Goal: Find contact information: Find contact information

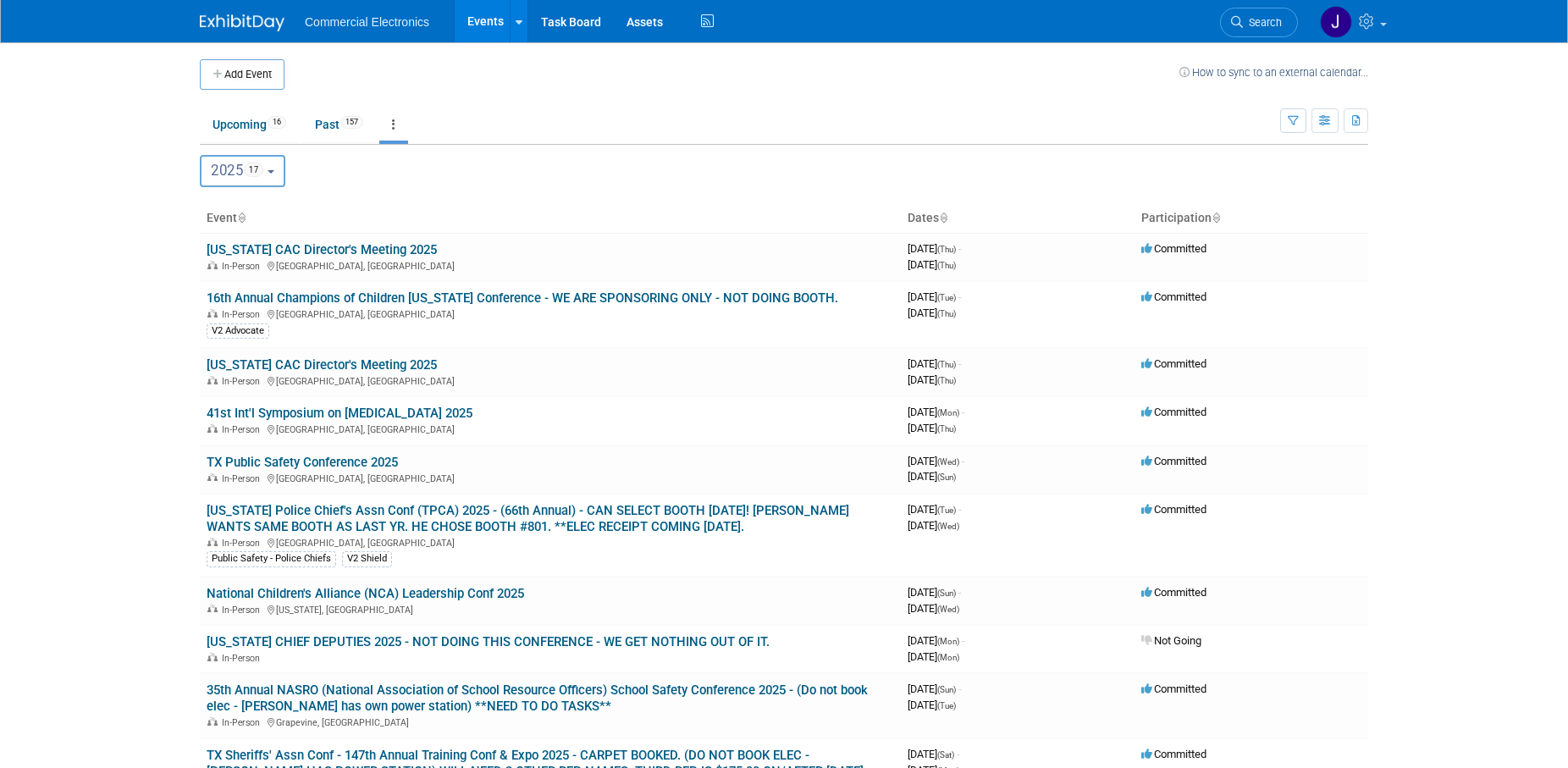
click at [275, 167] on button "2025 17" at bounding box center [243, 172] width 86 height 32
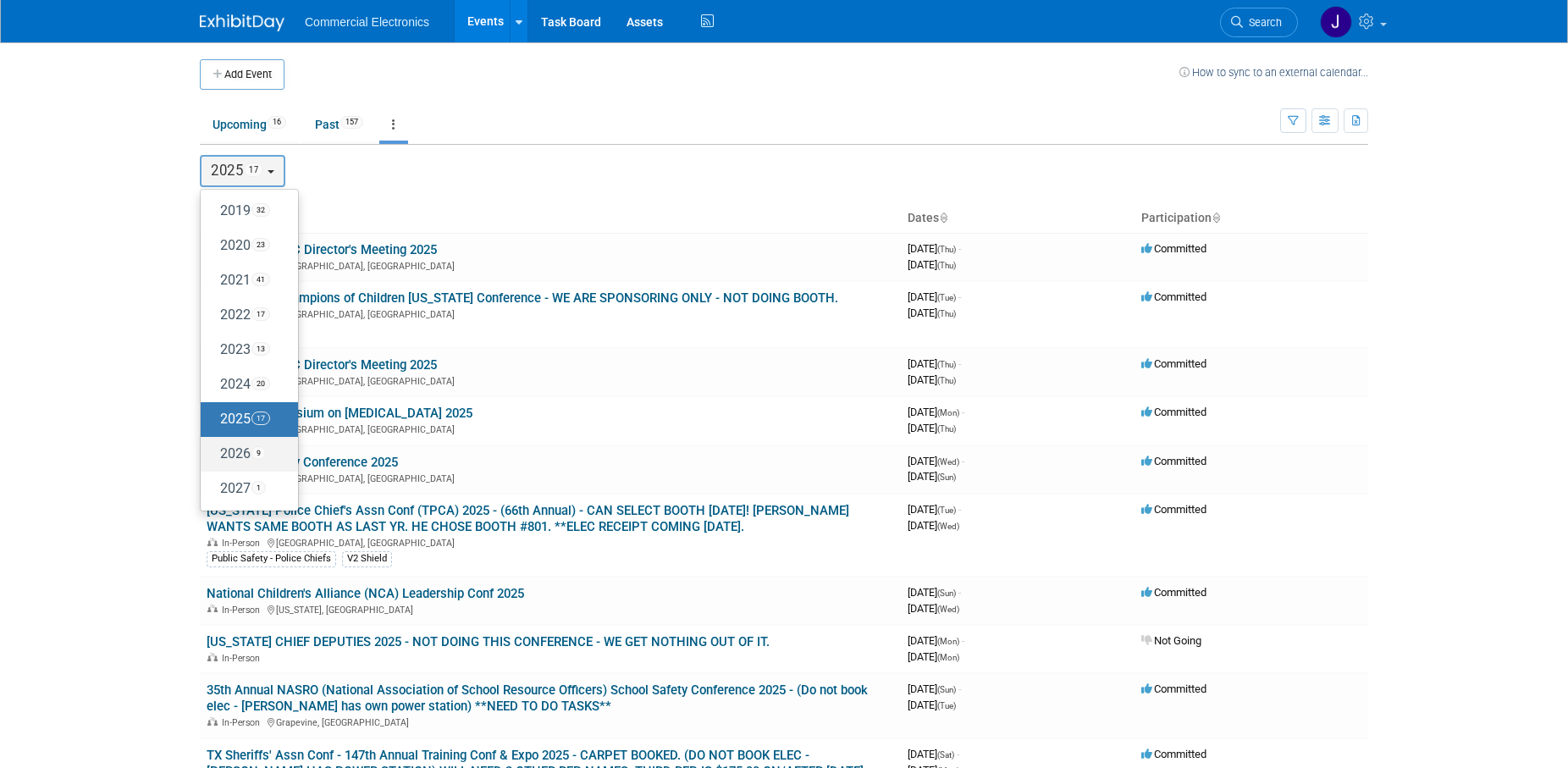
click at [220, 454] on label "2026 9" at bounding box center [245, 454] width 72 height 28
click at [214, 454] on input "2026 9" at bounding box center [209, 454] width 11 height 11
select select "2026"
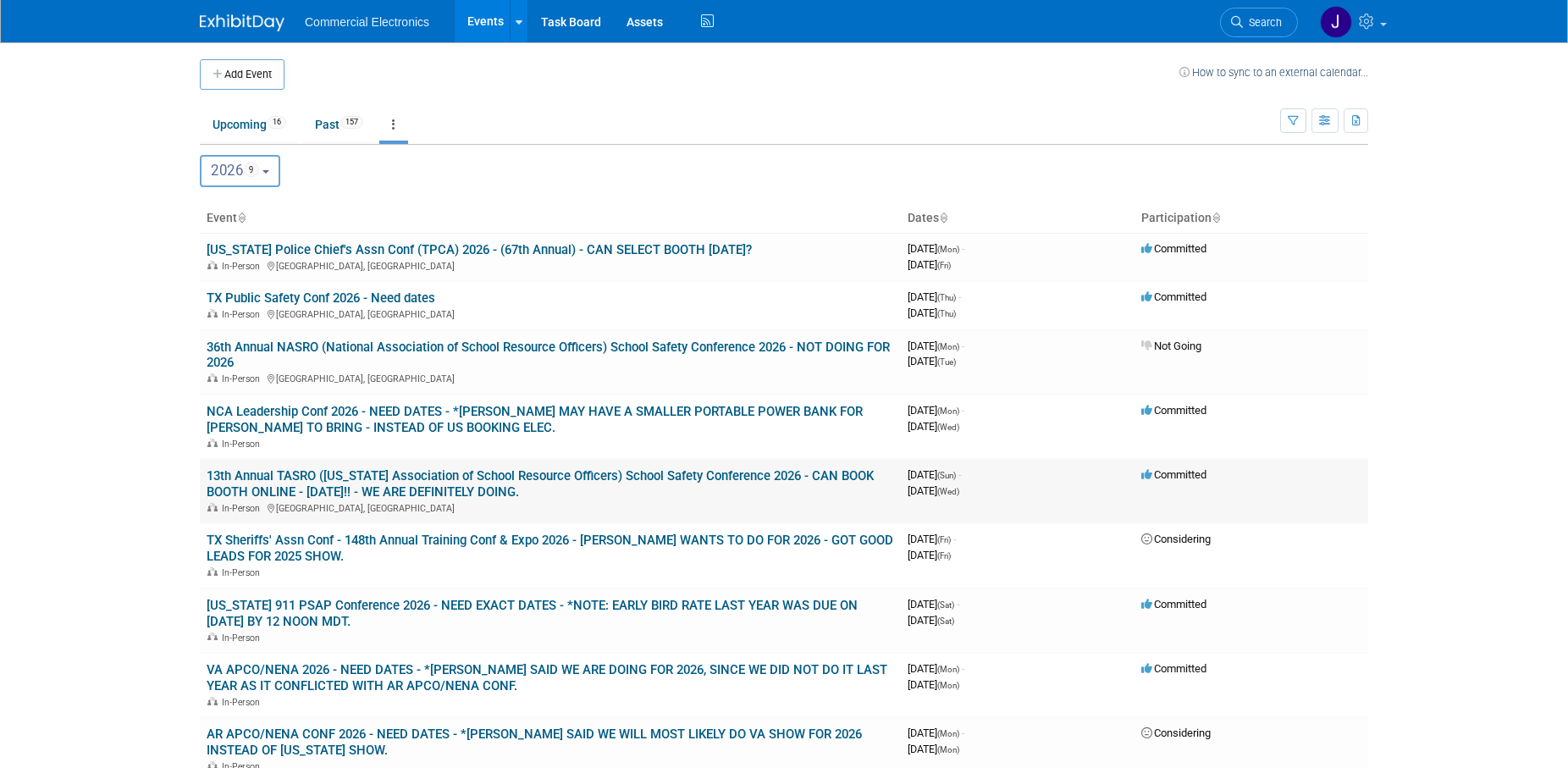
click at [623, 477] on link "13th Annual TASRO ([US_STATE] Association of School Resource Officers) School S…" at bounding box center [540, 483] width 667 height 31
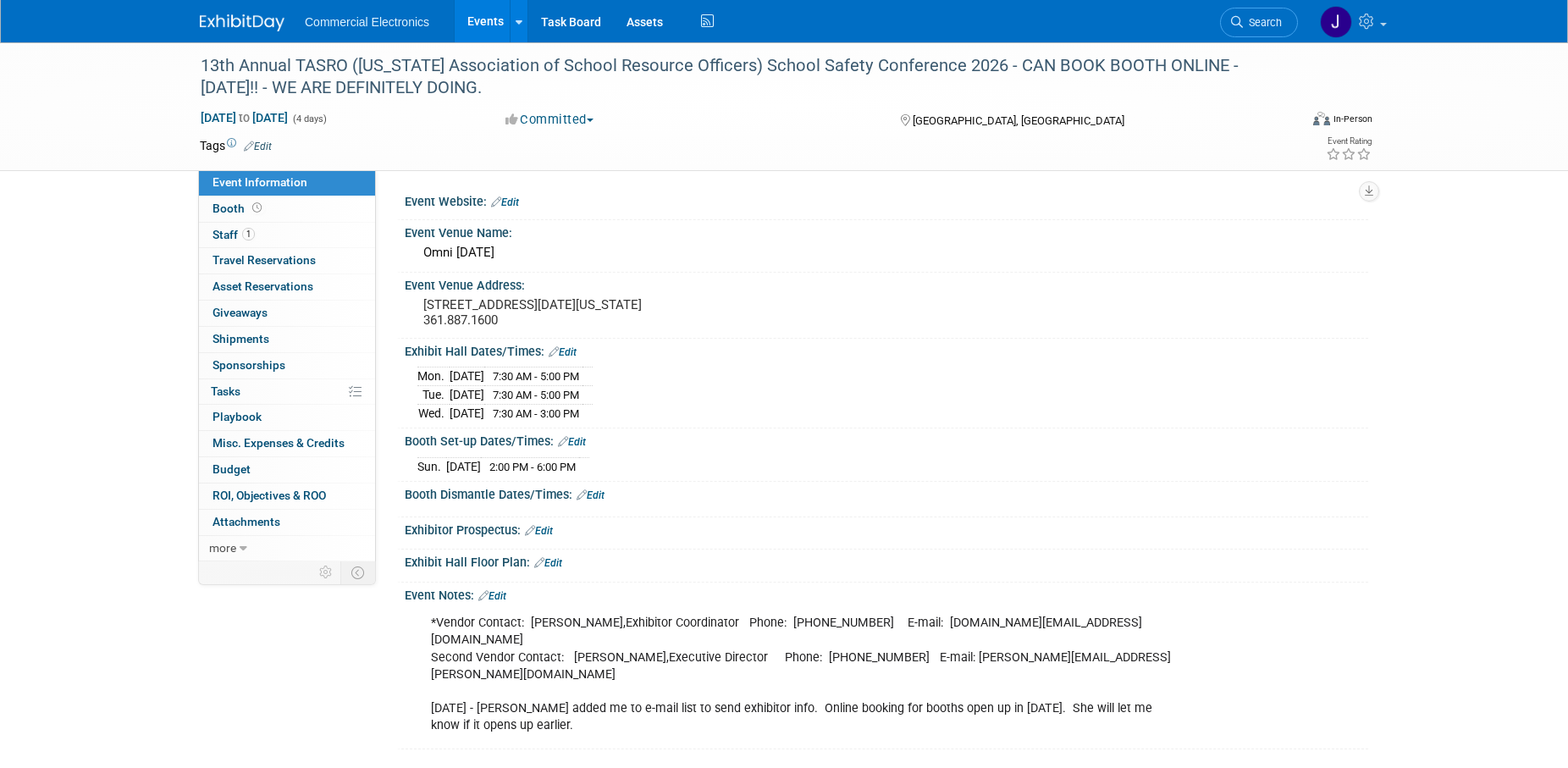
scroll to position [87, 0]
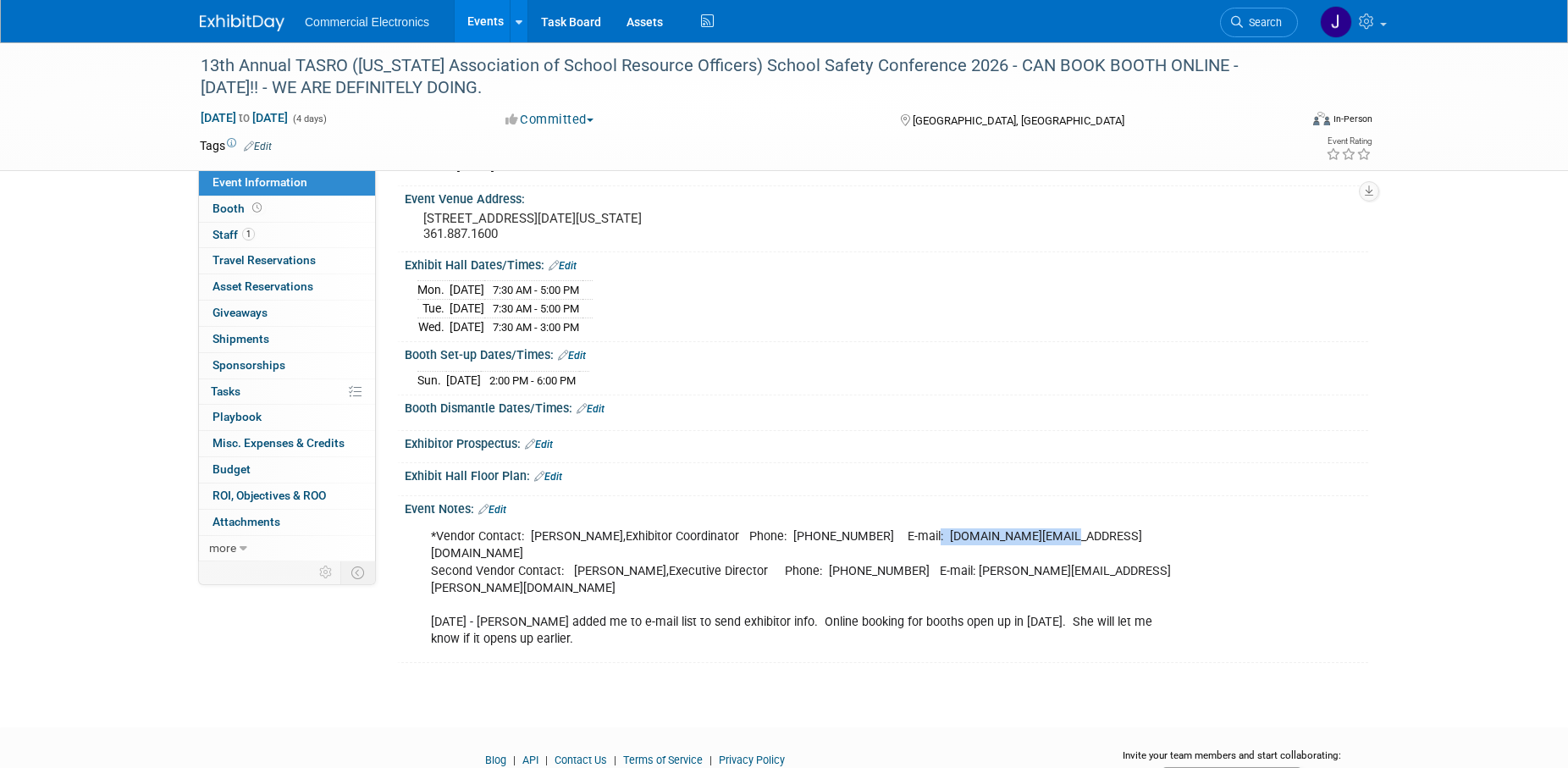
drag, startPoint x: 893, startPoint y: 552, endPoint x: 1026, endPoint y: 552, distance: 133.0
click at [1026, 552] on div "*Vendor Contact: Tina Lincoln,Exhibitor Coordinator Phone: 469.438.9292 E-mail:…" at bounding box center [801, 588] width 764 height 136
click at [1145, 390] on div "Sun. Jul 5, 2026 2:00 PM - 6:00 PM" at bounding box center [886, 378] width 938 height 23
drag, startPoint x: 894, startPoint y: 551, endPoint x: 1028, endPoint y: 553, distance: 134.0
click at [1028, 553] on div "*Vendor Contact: Tina Lincoln,Exhibitor Coordinator Phone: 469.438.9292 E-mail:…" at bounding box center [801, 588] width 764 height 136
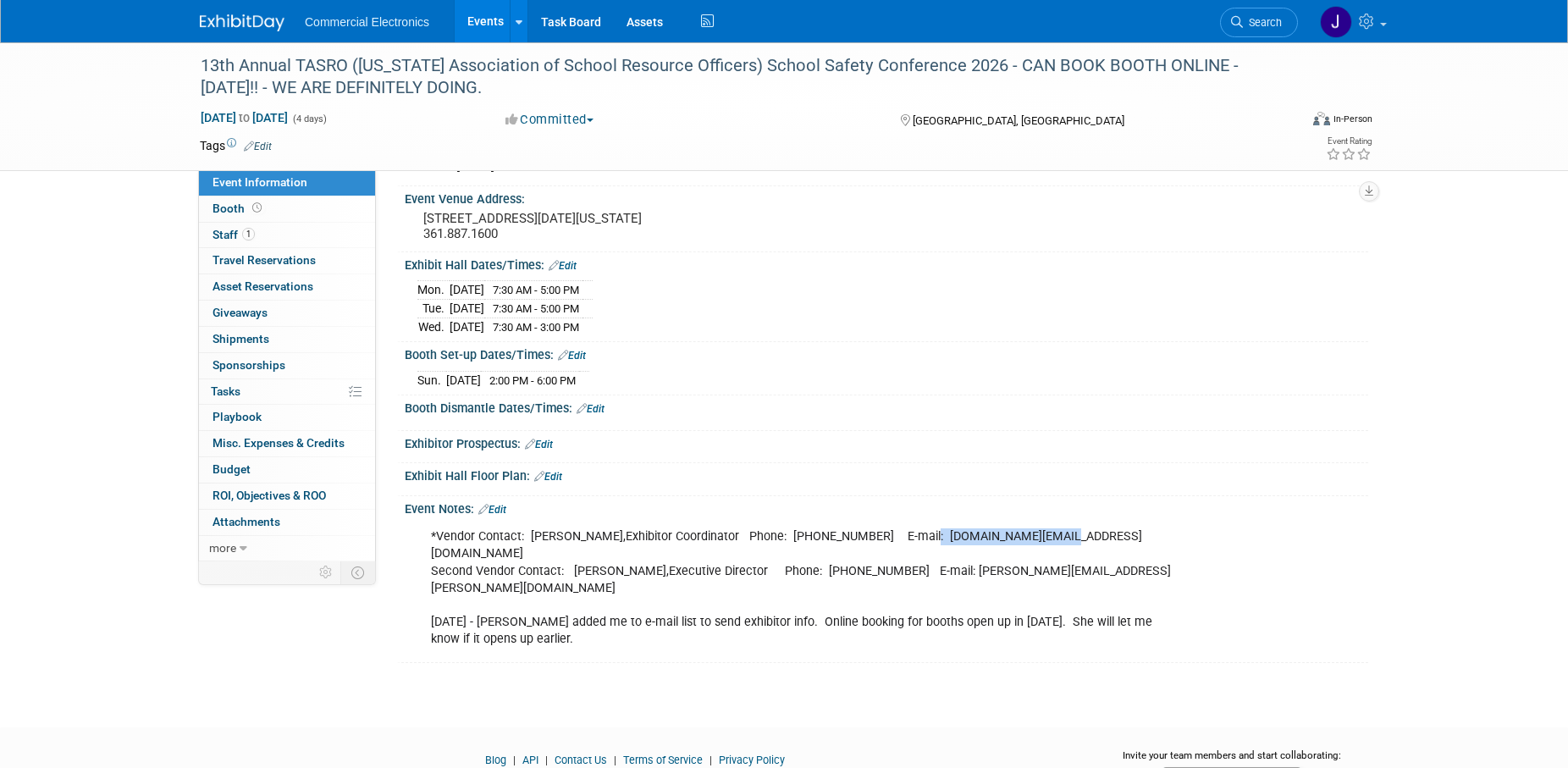
copy div "Tina.Lincoln@TASRO.org"
click at [1151, 515] on div "Event Notes: Edit" at bounding box center [886, 507] width 964 height 22
drag, startPoint x: 895, startPoint y: 551, endPoint x: 1028, endPoint y: 551, distance: 133.0
click at [1028, 551] on div "*Vendor Contact: Tina Lincoln,Exhibitor Coordinator Phone: 469.438.9292 E-mail:…" at bounding box center [801, 588] width 764 height 136
copy div "Tina.Lincoln@TASRO.org"
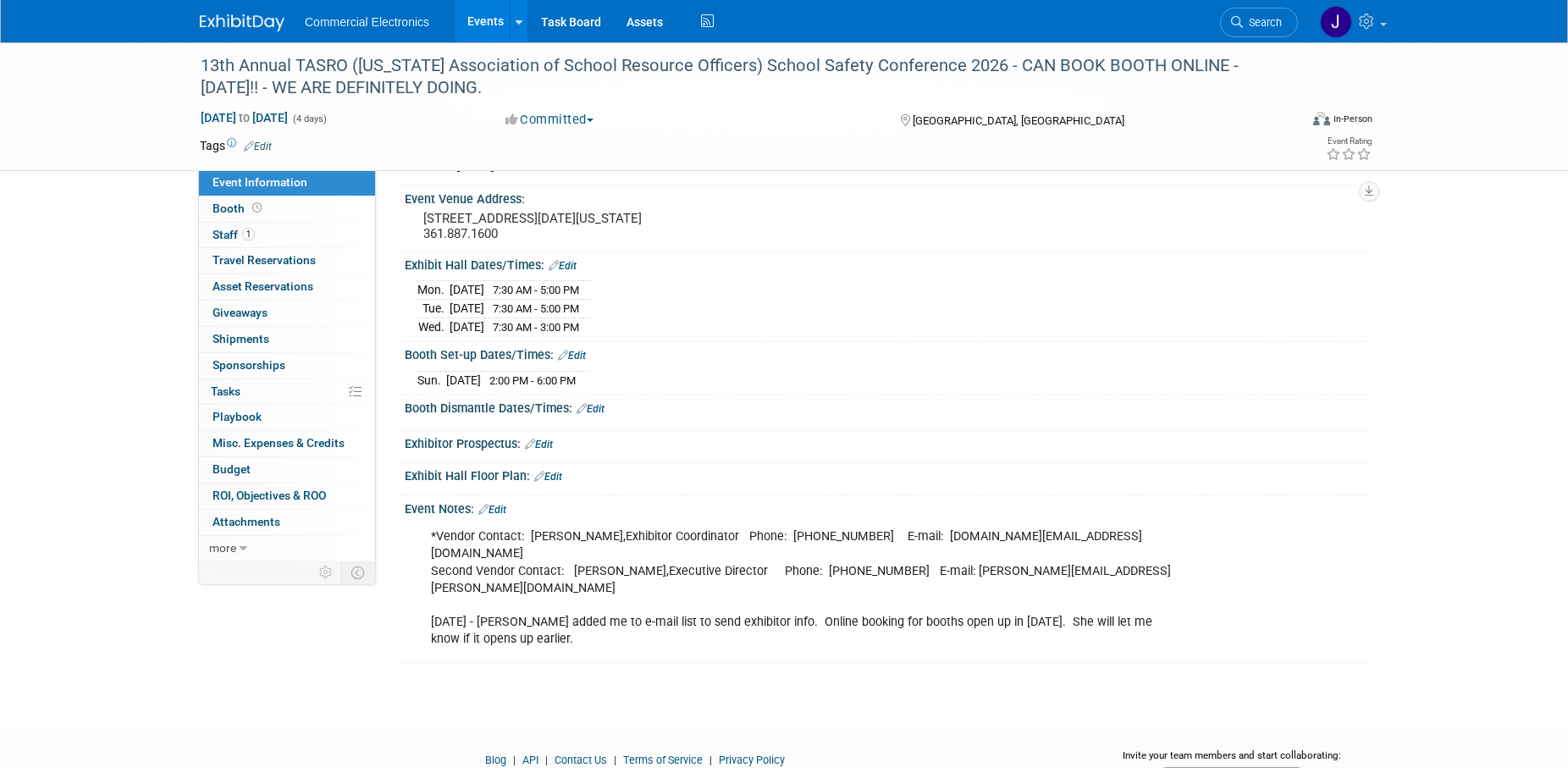
click at [1153, 518] on div "Event Notes: Edit" at bounding box center [886, 507] width 964 height 22
drag, startPoint x: 930, startPoint y: 568, endPoint x: 1073, endPoint y: 575, distance: 143.2
click at [1073, 575] on div "*Vendor Contact: Tina Lincoln,Exhibitor Coordinator Phone: 469.438.9292 E-mail:…" at bounding box center [801, 588] width 764 height 136
copy div "shane.wallace@TASRO.org"
